Goal: Task Accomplishment & Management: Manage account settings

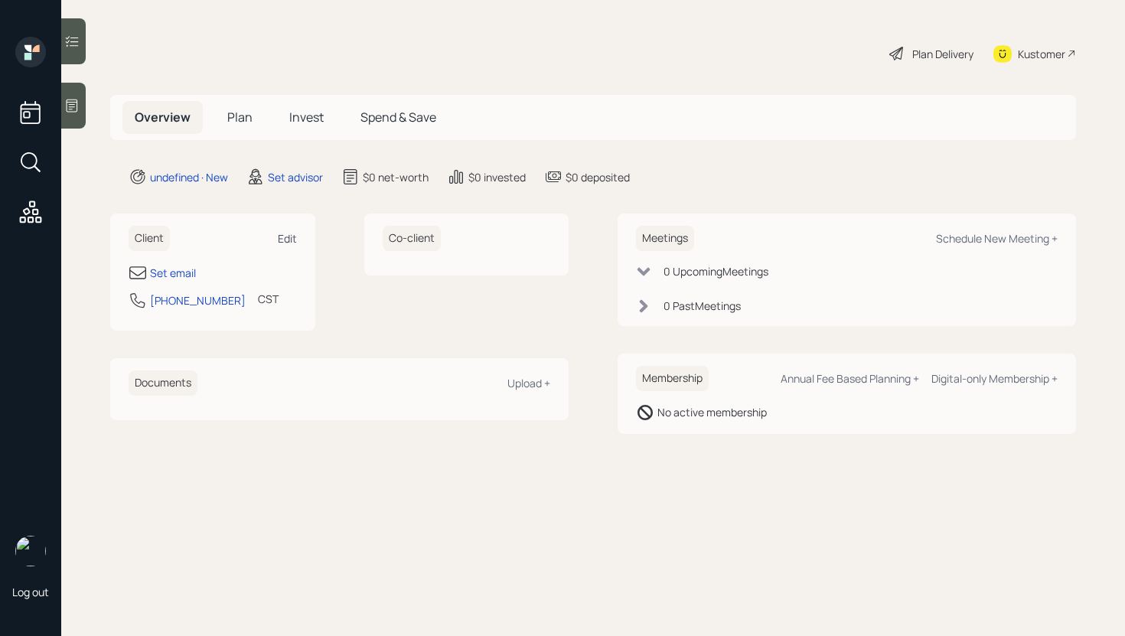
click at [285, 233] on div "Edit" at bounding box center [287, 238] width 19 height 15
select select "America/[GEOGRAPHIC_DATA]"
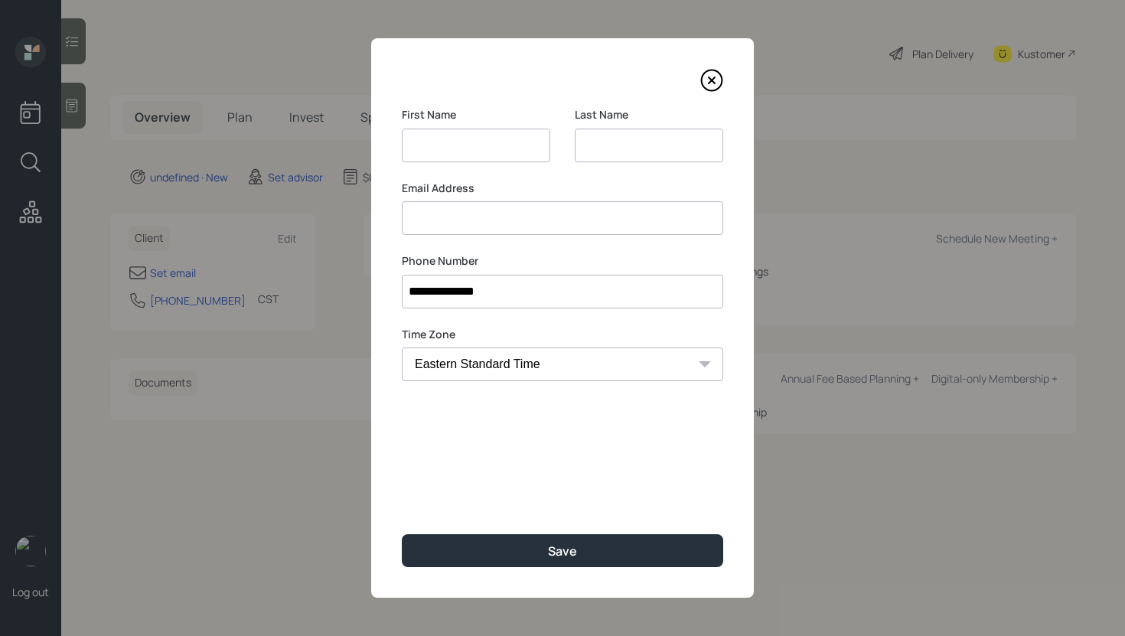
click at [507, 226] on input at bounding box center [563, 218] width 322 height 34
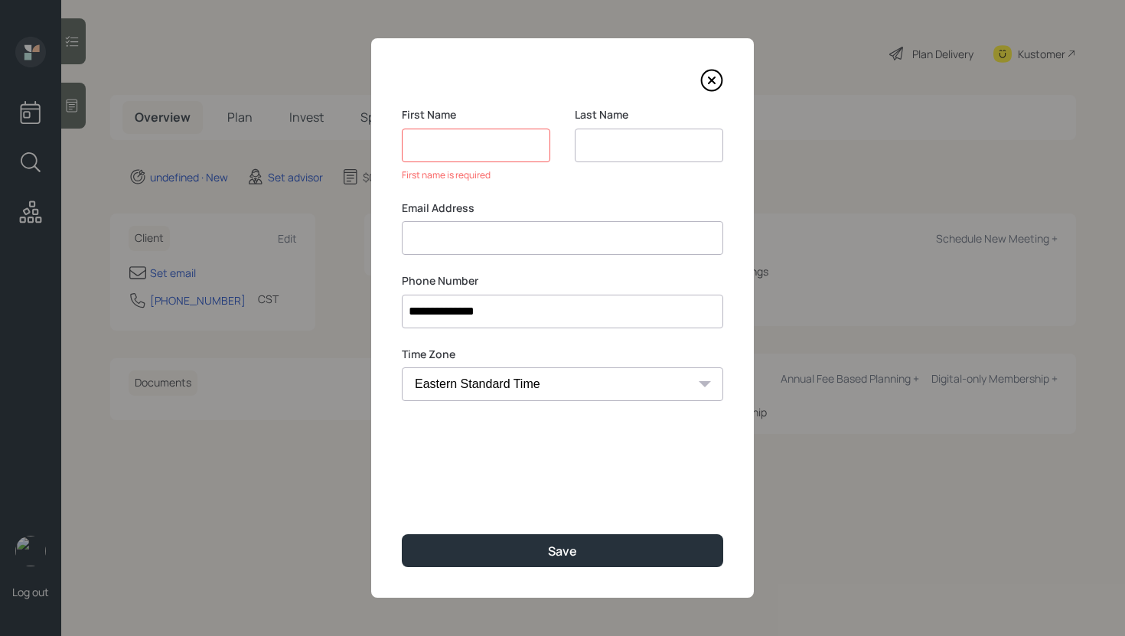
paste input "[PERSON_NAME] [PERSON_NAME][EMAIL_ADDRESS][DOMAIN_NAME]"
drag, startPoint x: 478, startPoint y: 240, endPoint x: 386, endPoint y: 234, distance: 92.1
click at [385, 234] on div "**********" at bounding box center [562, 318] width 383 height 560
type input "[PERSON_NAME][EMAIL_ADDRESS][DOMAIN_NAME]"
click at [459, 139] on input at bounding box center [476, 146] width 149 height 34
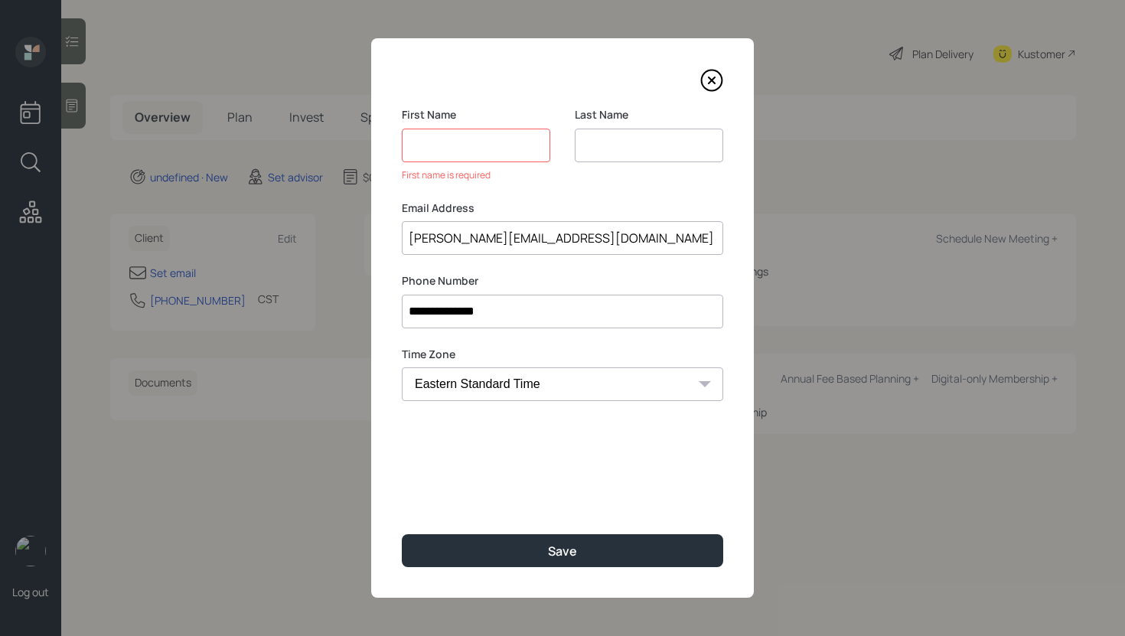
paste input "[PERSON_NAME]"
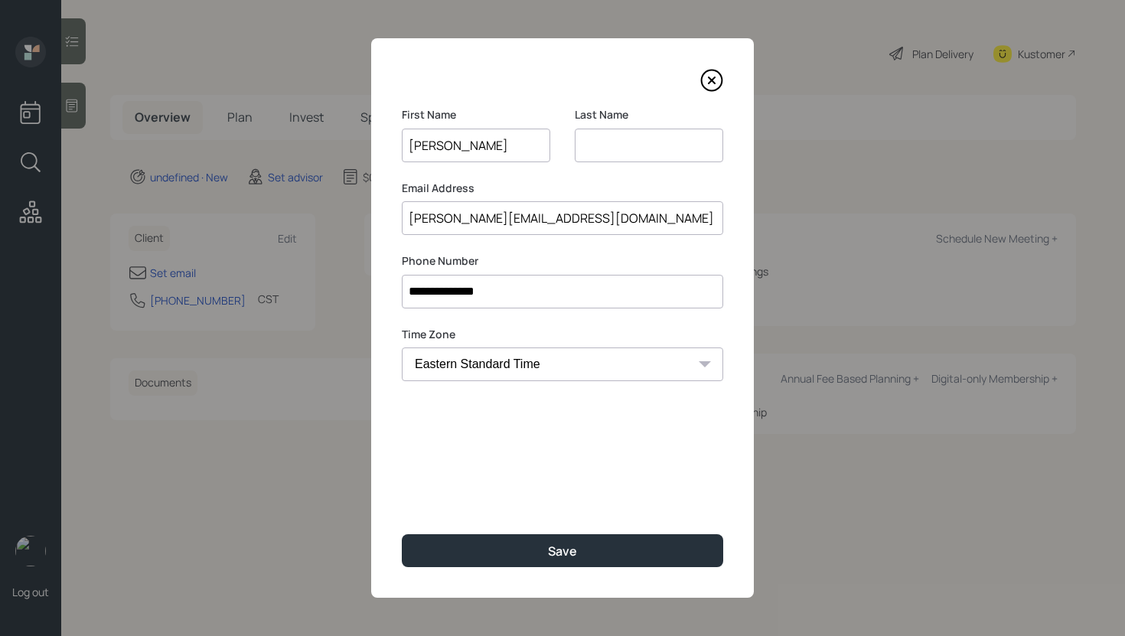
click at [455, 145] on input "[PERSON_NAME]" at bounding box center [476, 146] width 149 height 34
type input "[PERSON_NAME]"
click at [611, 138] on input at bounding box center [649, 146] width 149 height 34
paste input "[PERSON_NAME]"
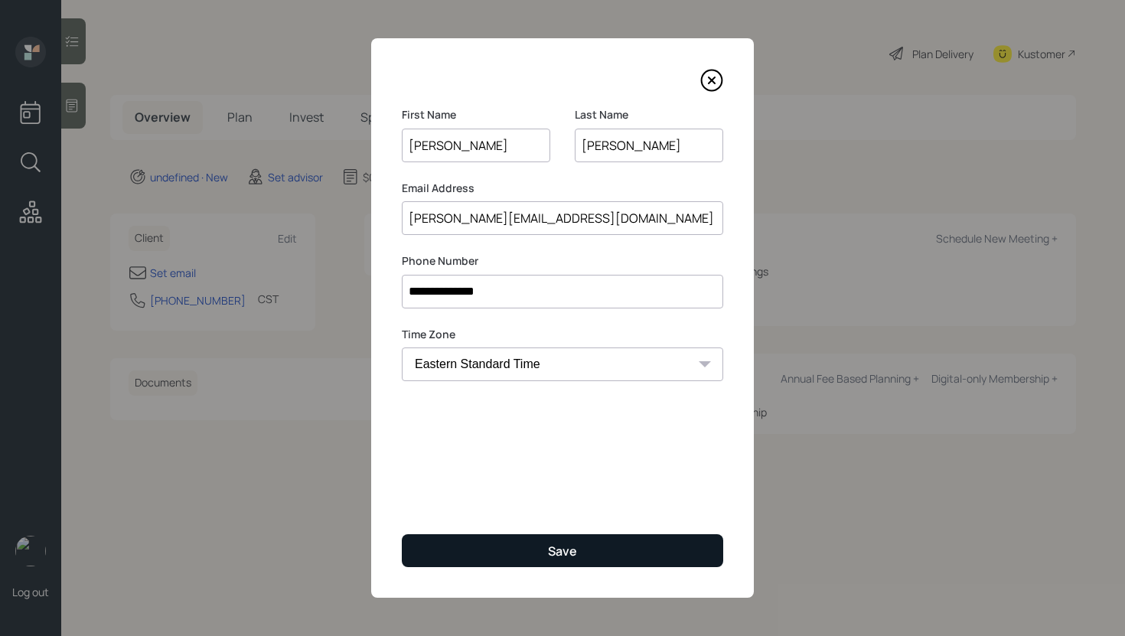
type input "[PERSON_NAME]"
click at [525, 557] on button "Save" at bounding box center [563, 550] width 322 height 33
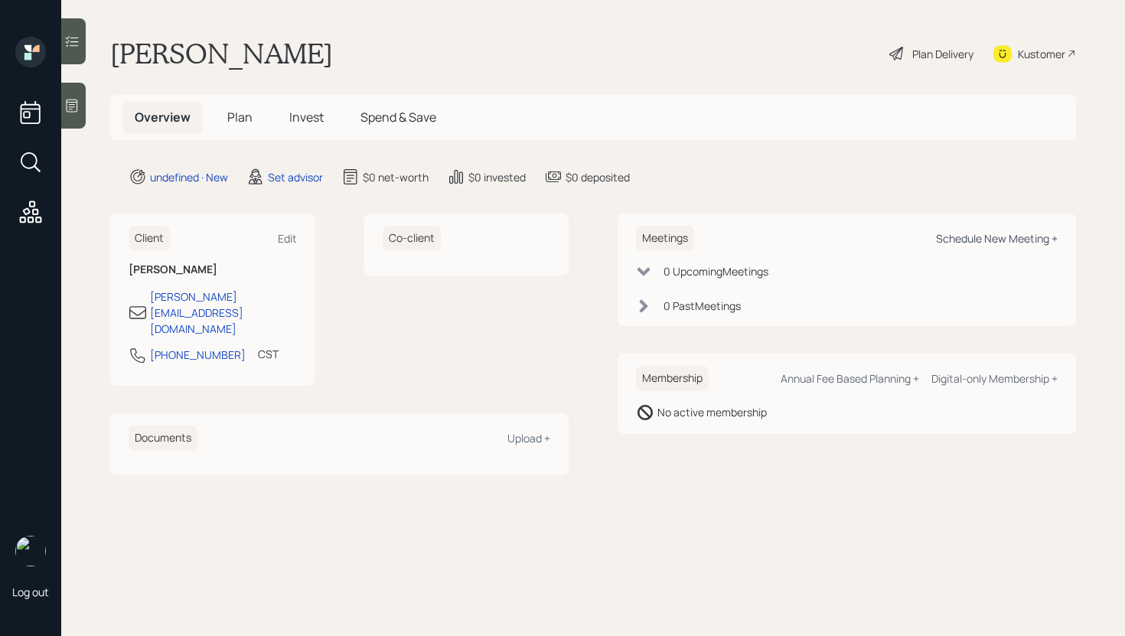
click at [1031, 234] on div "Schedule New Meeting +" at bounding box center [997, 238] width 122 height 15
select select "round-[PERSON_NAME]"
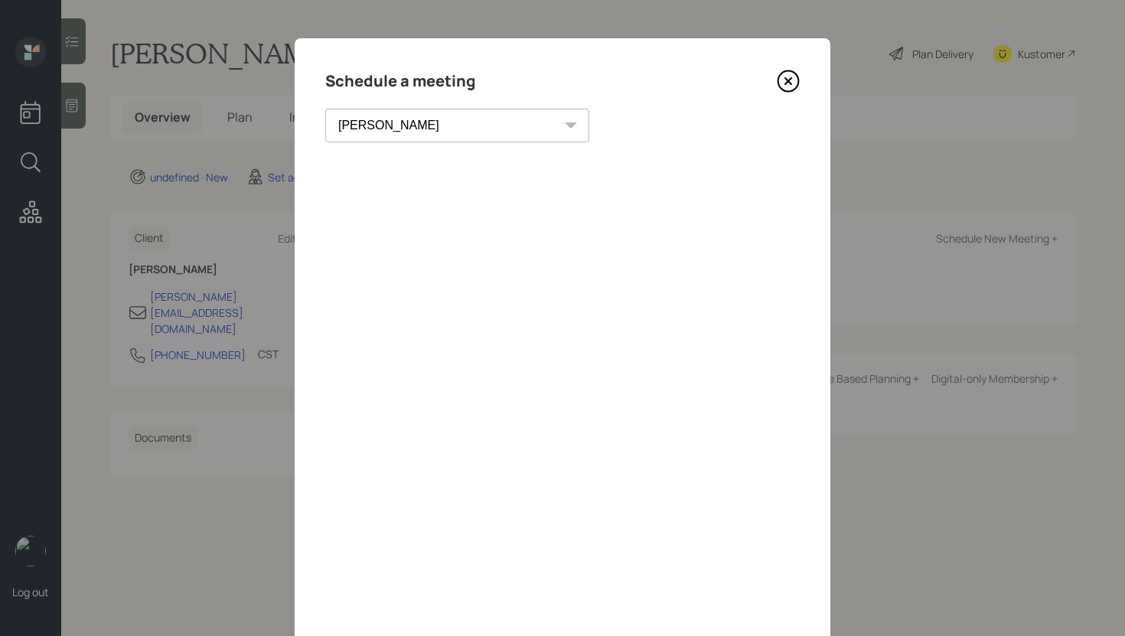
click at [780, 80] on icon at bounding box center [788, 81] width 23 height 23
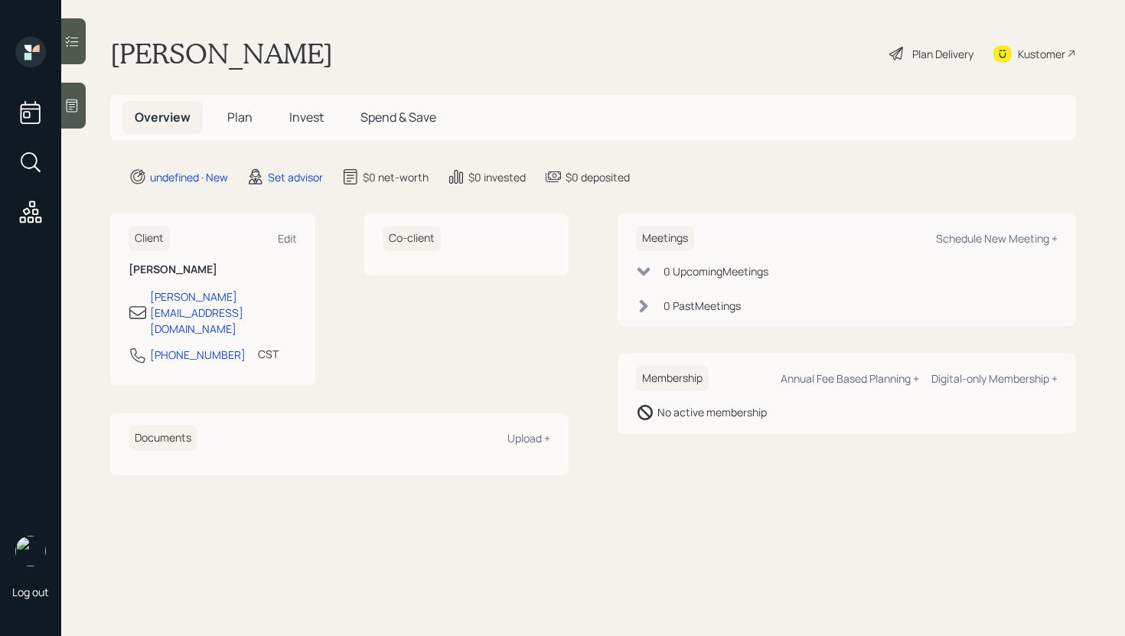
click at [70, 123] on div at bounding box center [73, 106] width 25 height 46
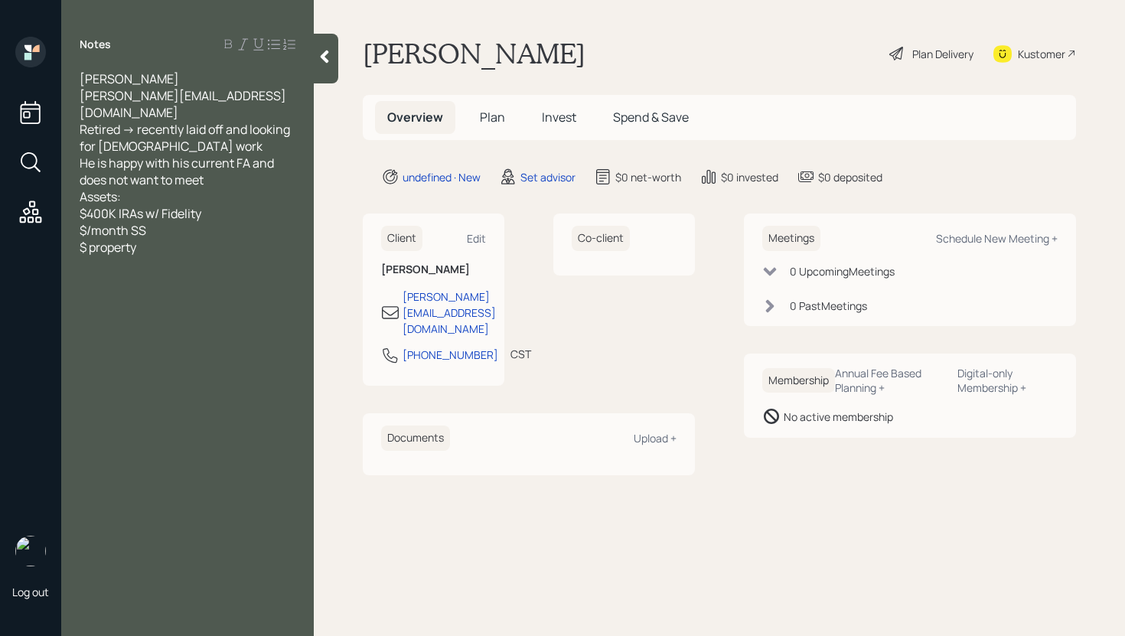
click at [316, 60] on div at bounding box center [326, 59] width 25 height 50
